Goal: Book appointment/travel/reservation

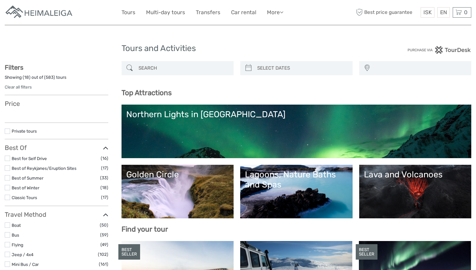
select select
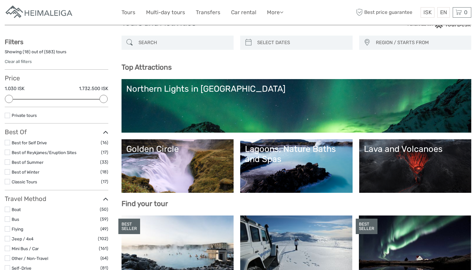
scroll to position [29, 0]
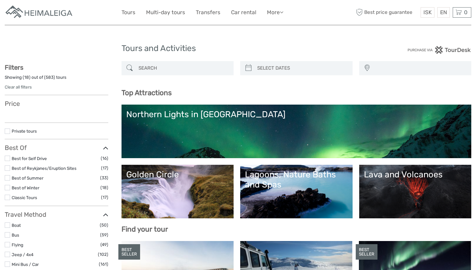
select select
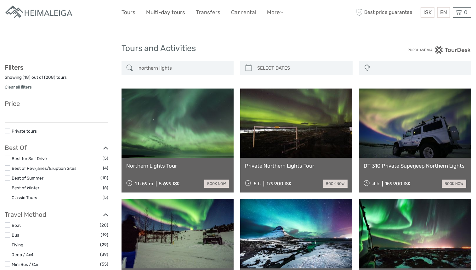
select select
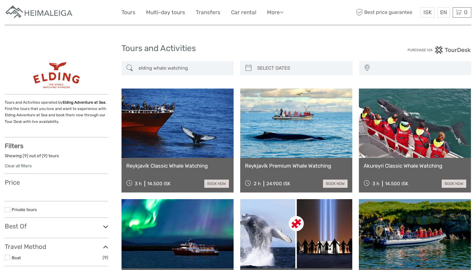
select select
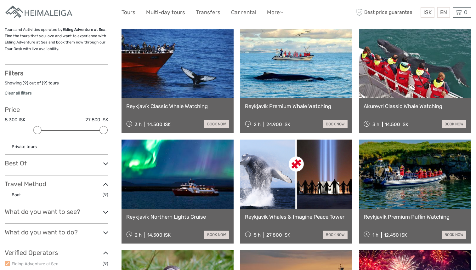
scroll to position [77, 0]
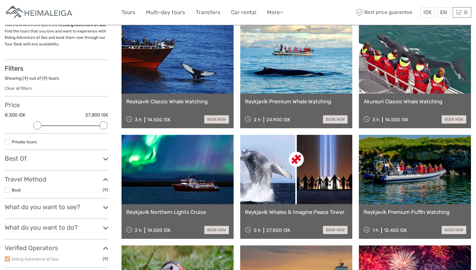
click at [399, 101] on link "Akureyri Classic Whale Watching" at bounding box center [415, 101] width 103 height 6
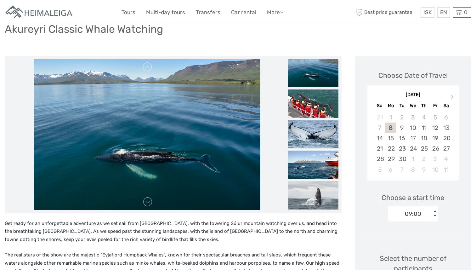
scroll to position [123, 0]
